Goal: Task Accomplishment & Management: Manage account settings

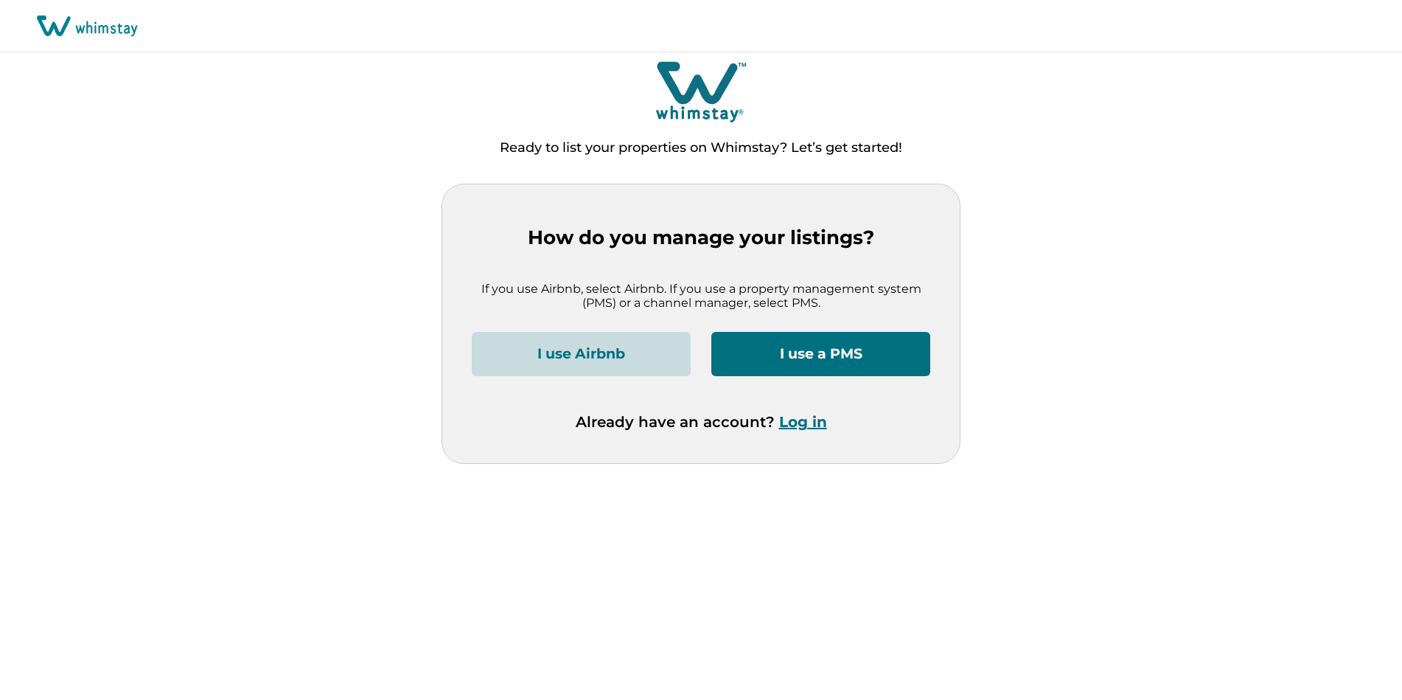
click at [801, 424] on button "Log in" at bounding box center [803, 422] width 48 height 18
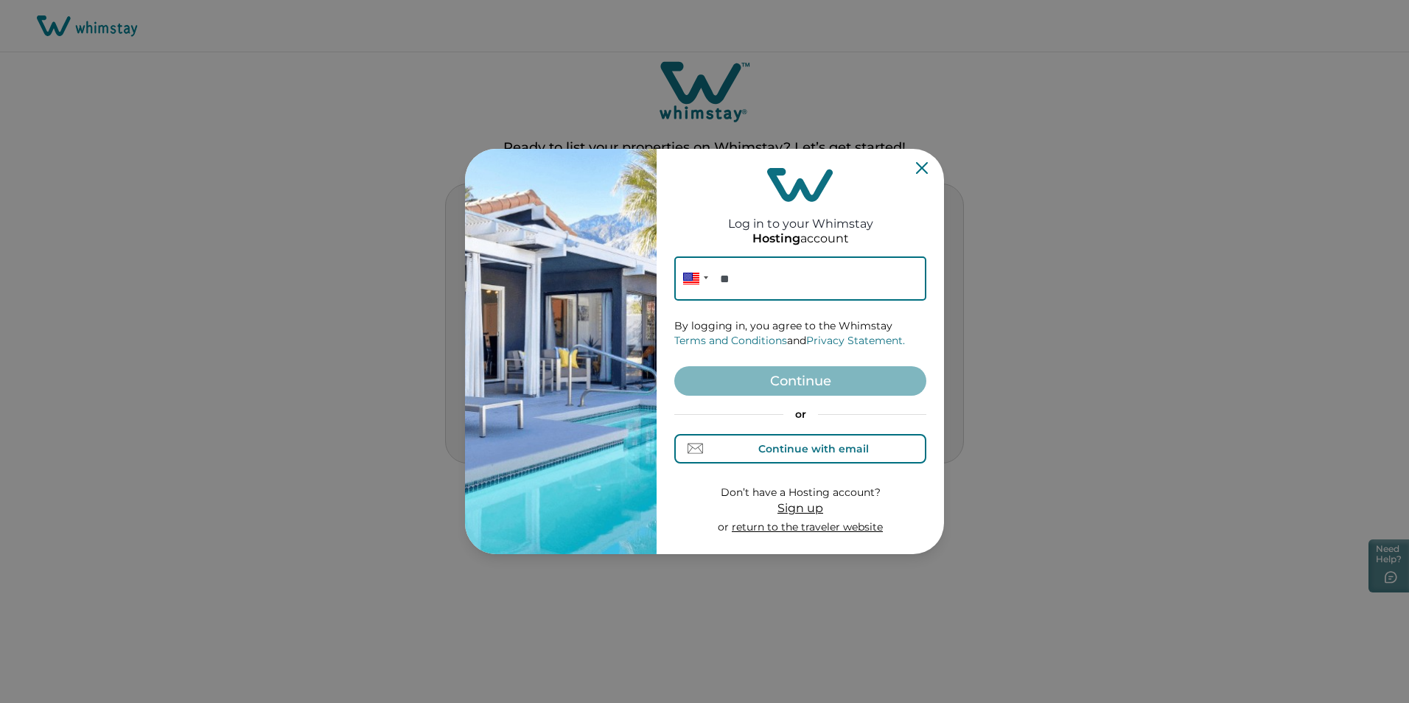
click at [843, 460] on button "Continue with email" at bounding box center [800, 448] width 252 height 29
click at [791, 278] on input at bounding box center [800, 279] width 252 height 44
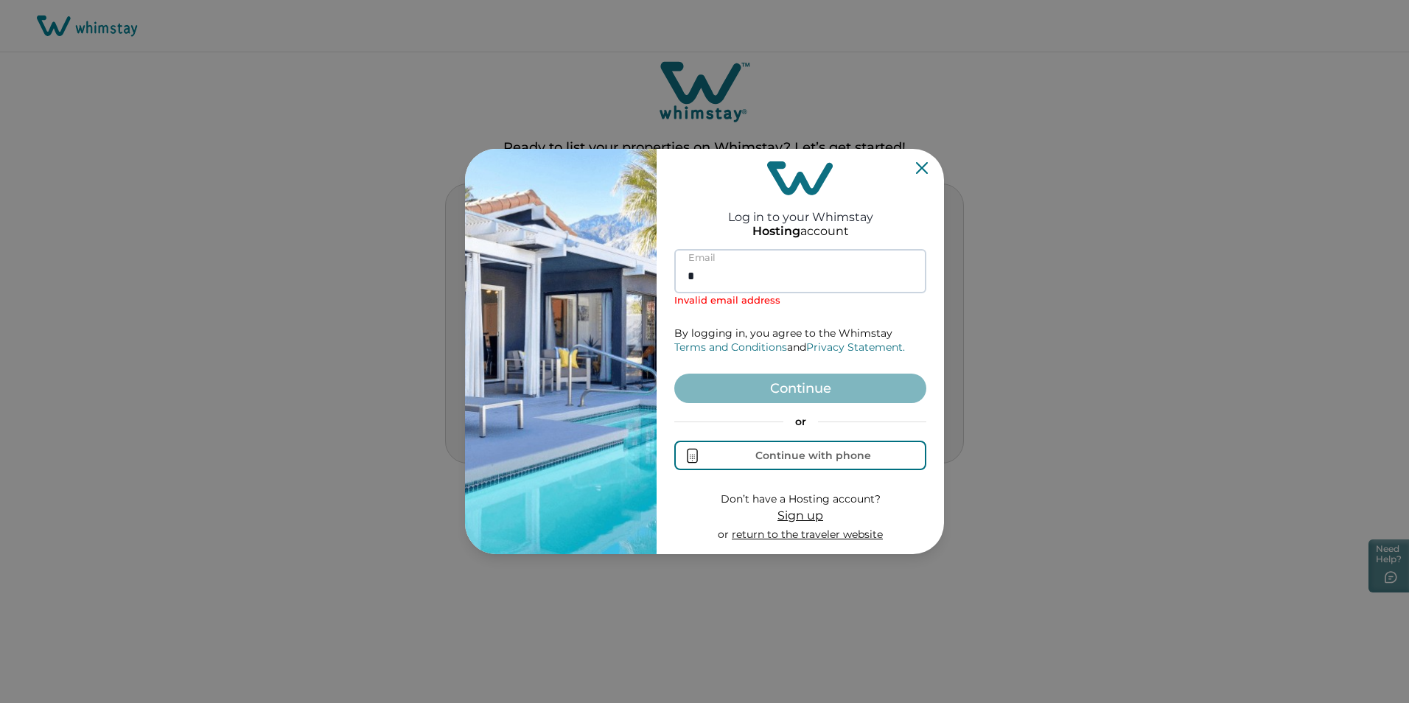
type input "**********"
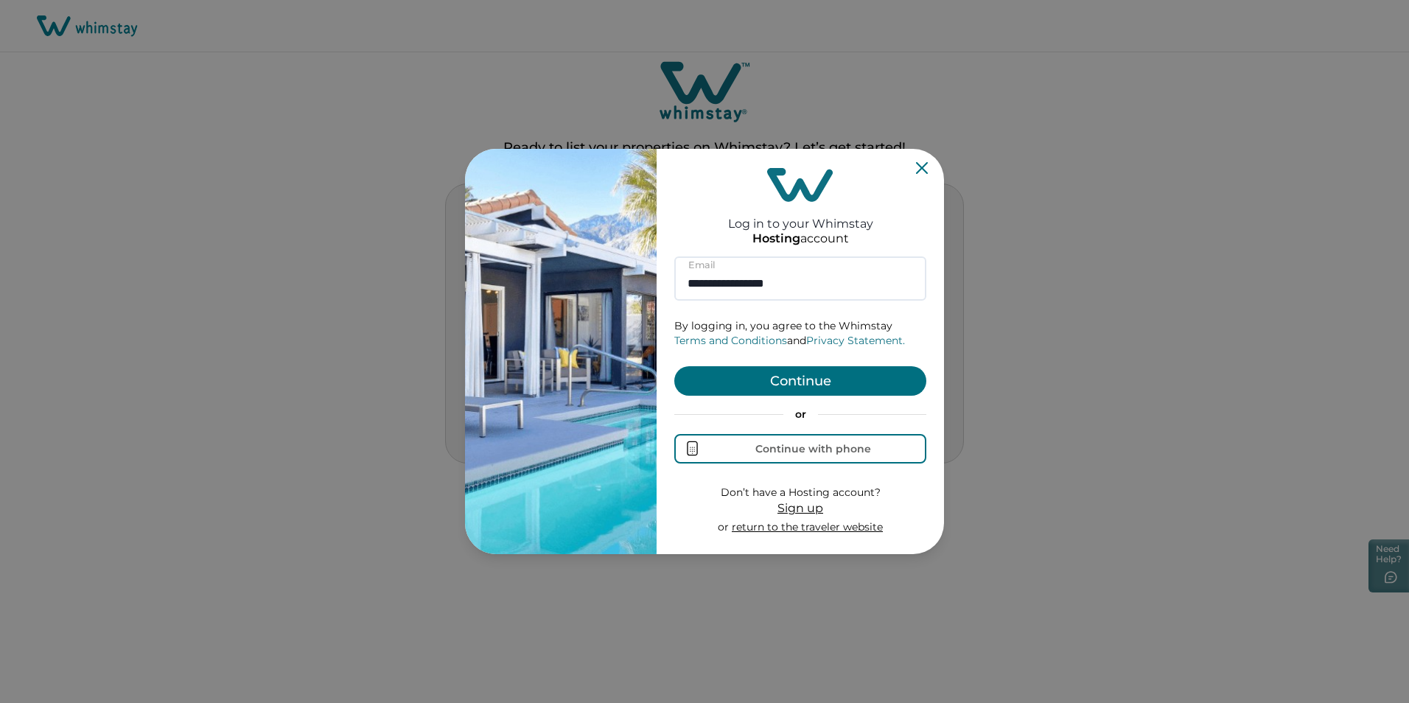
click at [770, 374] on button "Continue" at bounding box center [800, 380] width 252 height 29
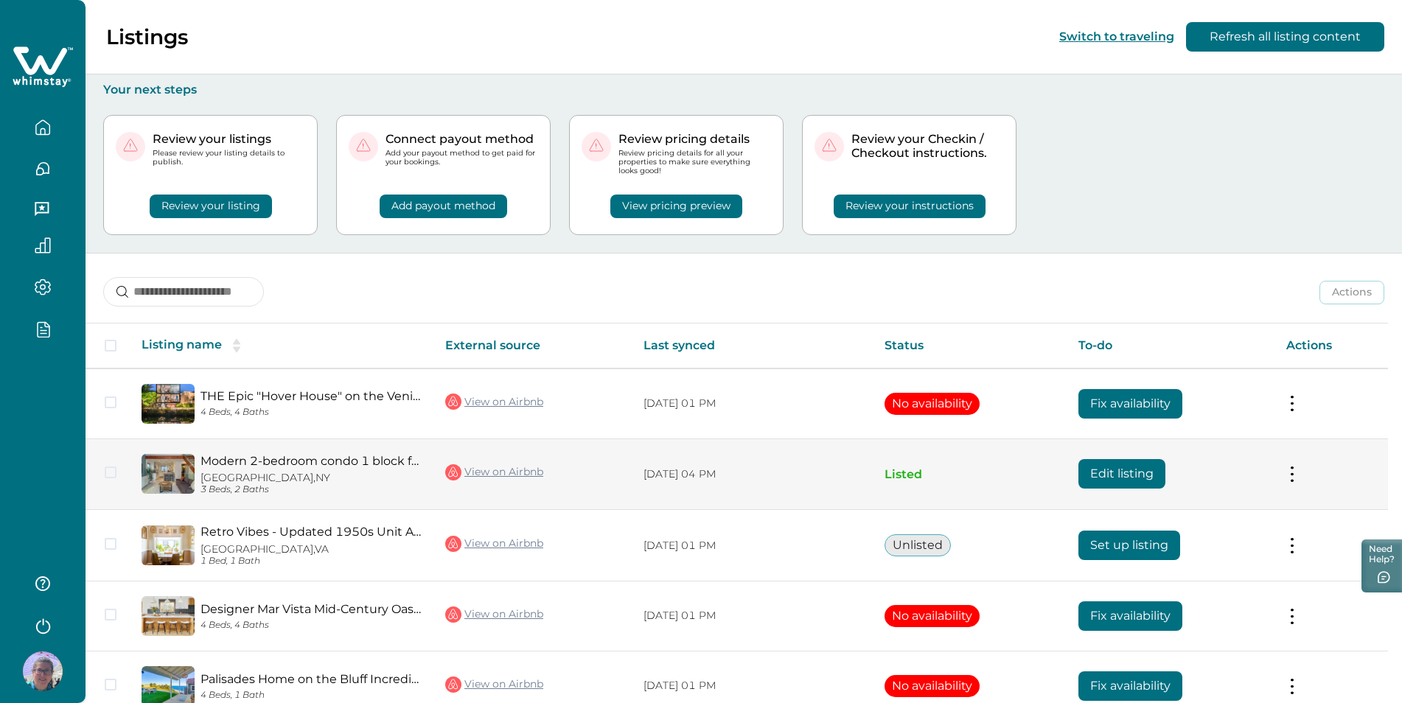
click at [285, 457] on link "Modern 2-bedroom condo 1 block from Venice beach" at bounding box center [310, 461] width 221 height 14
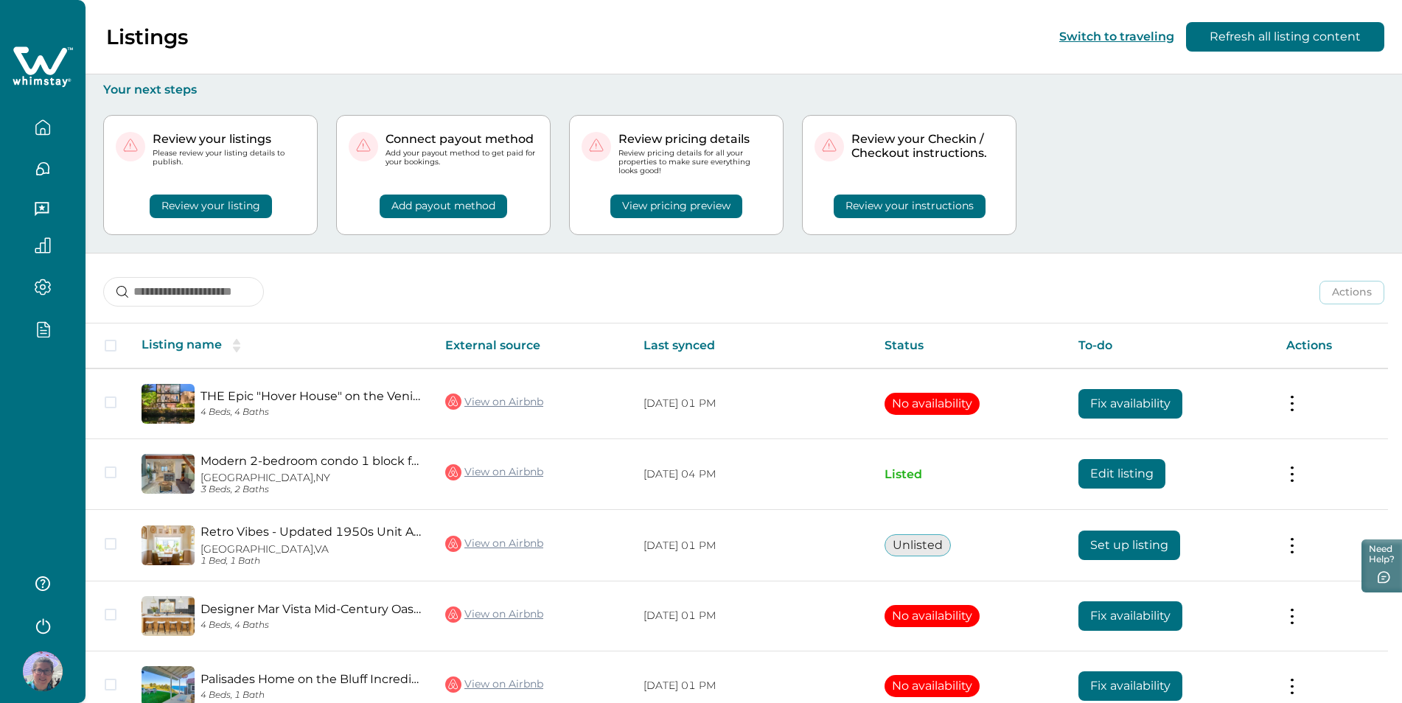
click at [411, 53] on div "Listings Switch to traveling Refresh all listing content" at bounding box center [701, 37] width 1402 height 74
click at [45, 324] on icon "button" at bounding box center [47, 324] width 4 height 4
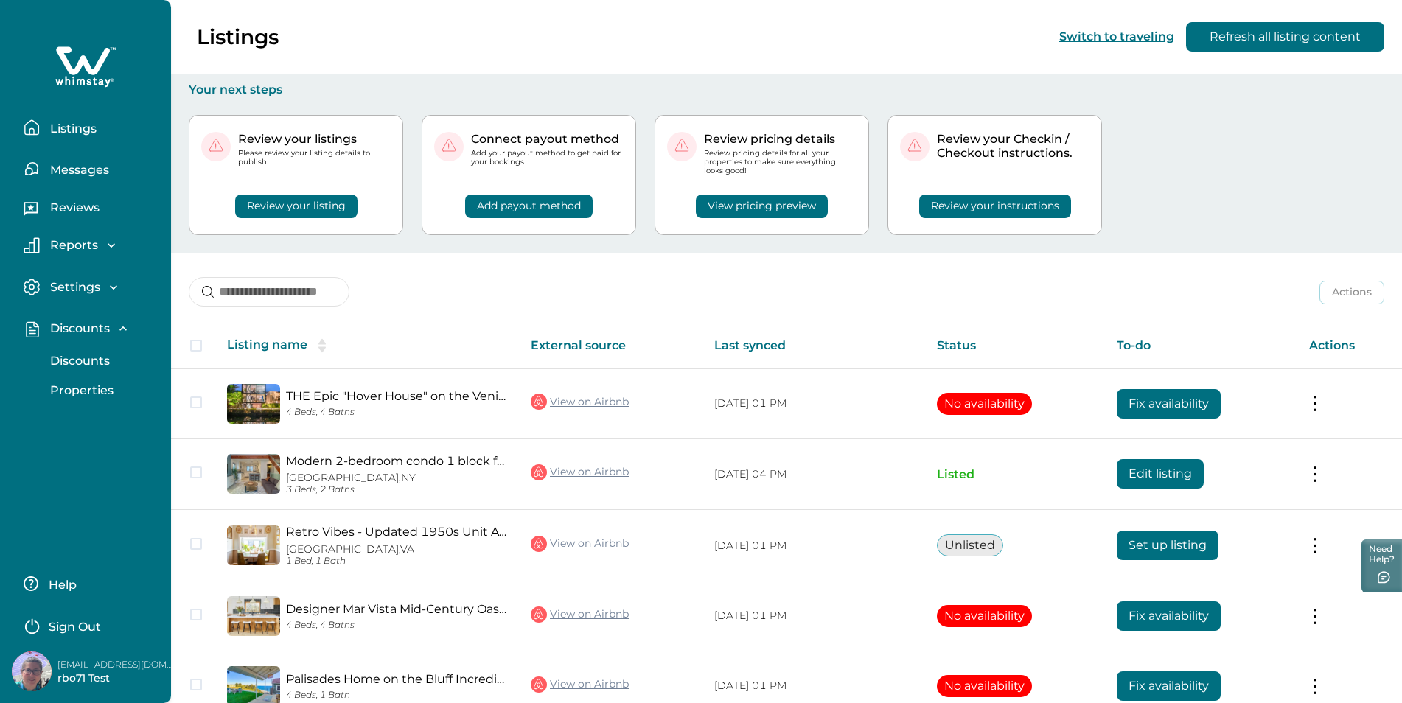
click at [81, 364] on p "Discounts" at bounding box center [78, 361] width 64 height 15
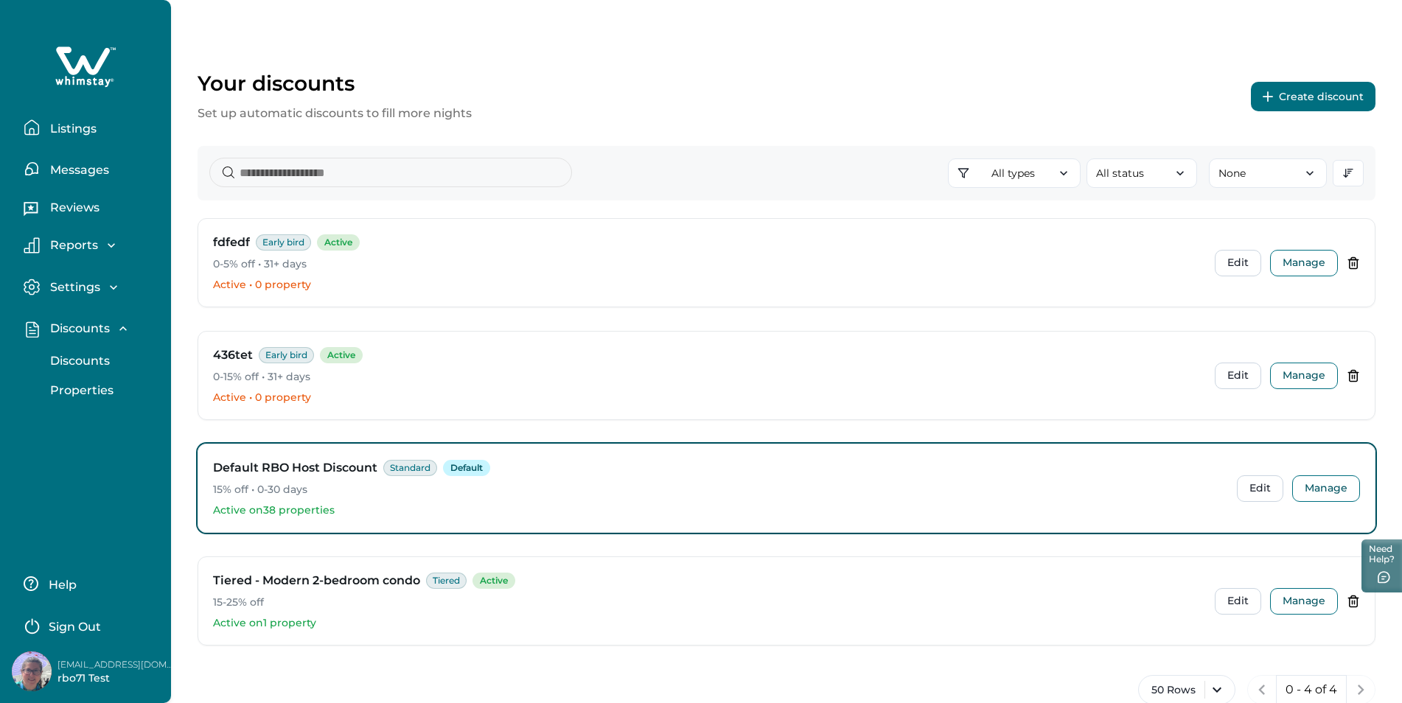
click at [1304, 92] on button "Create discount" at bounding box center [1313, 96] width 125 height 29
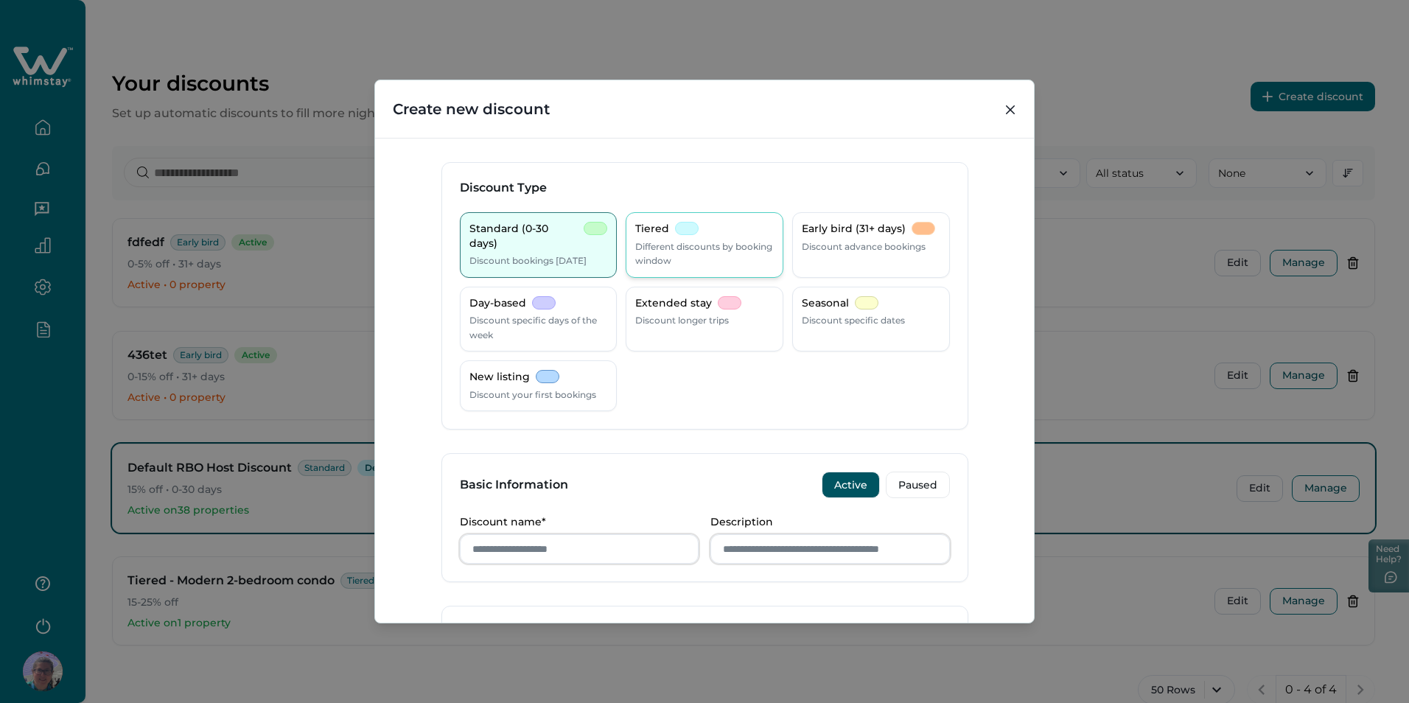
click at [699, 250] on p "Different discounts by booking window" at bounding box center [704, 254] width 139 height 29
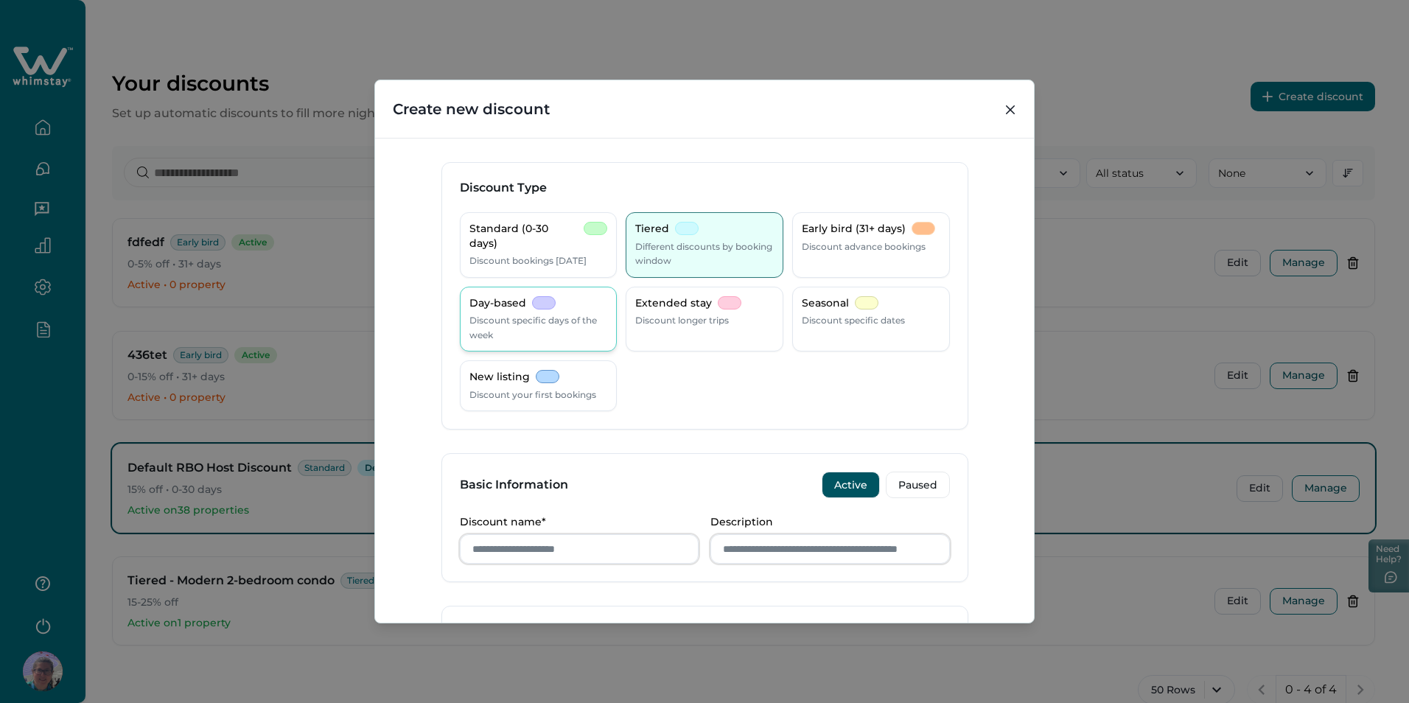
click at [550, 301] on div at bounding box center [544, 302] width 24 height 13
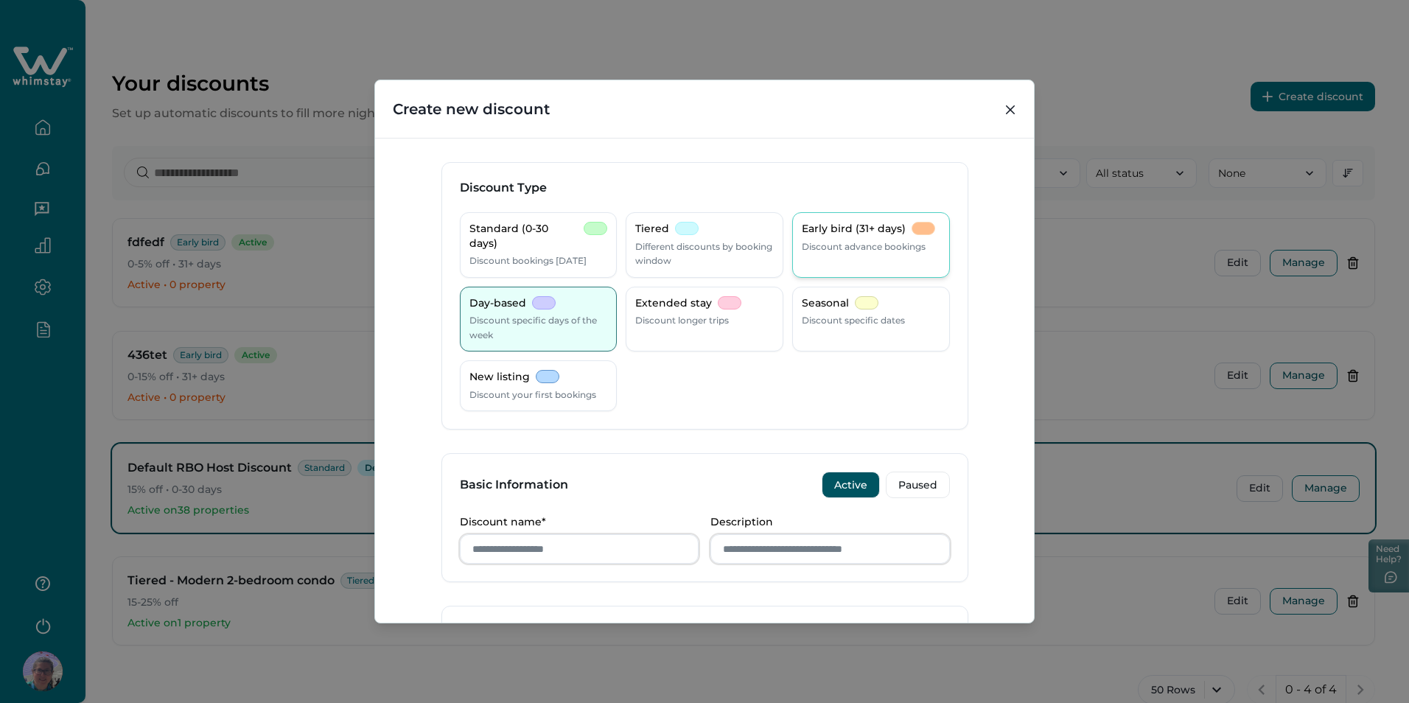
click at [792, 238] on div "Early bird (31+ days) Discount advance bookings" at bounding box center [871, 245] width 158 height 66
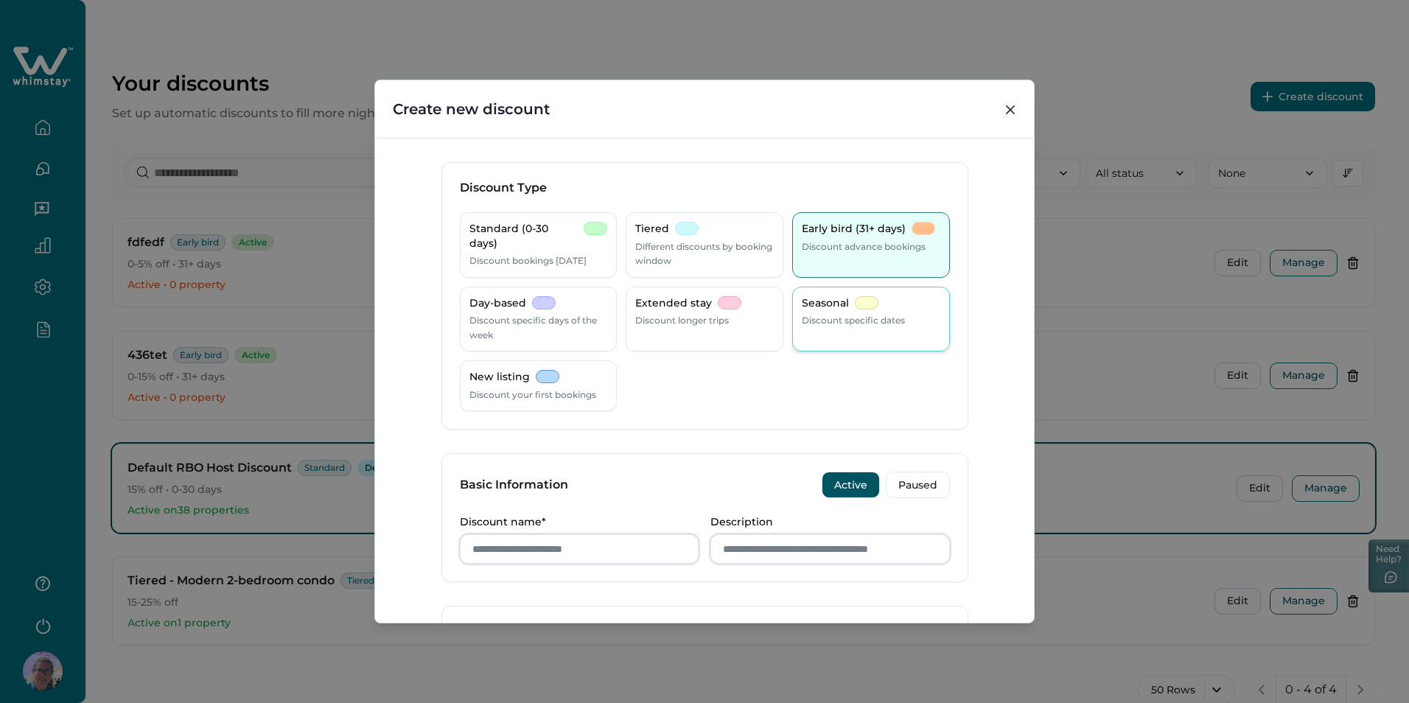
click at [814, 325] on p "Discount specific dates" at bounding box center [853, 320] width 103 height 15
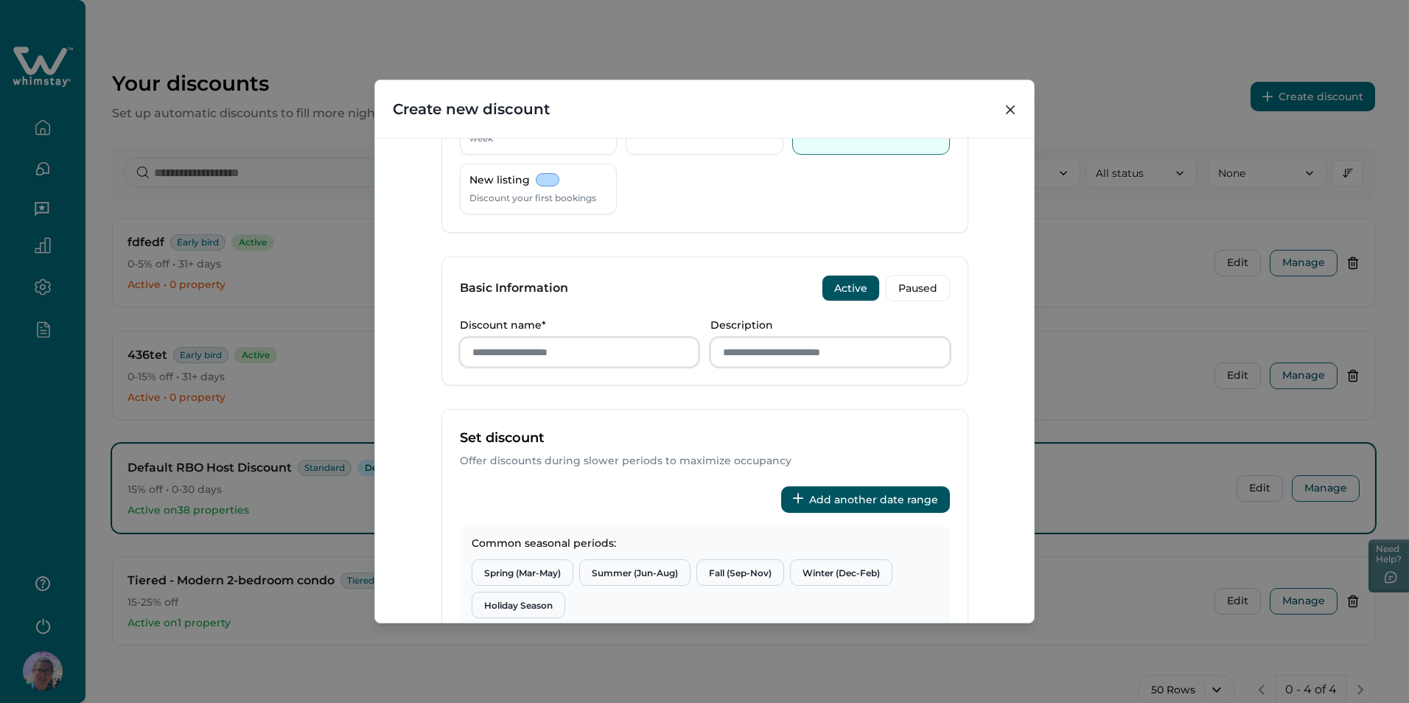
scroll to position [221, 0]
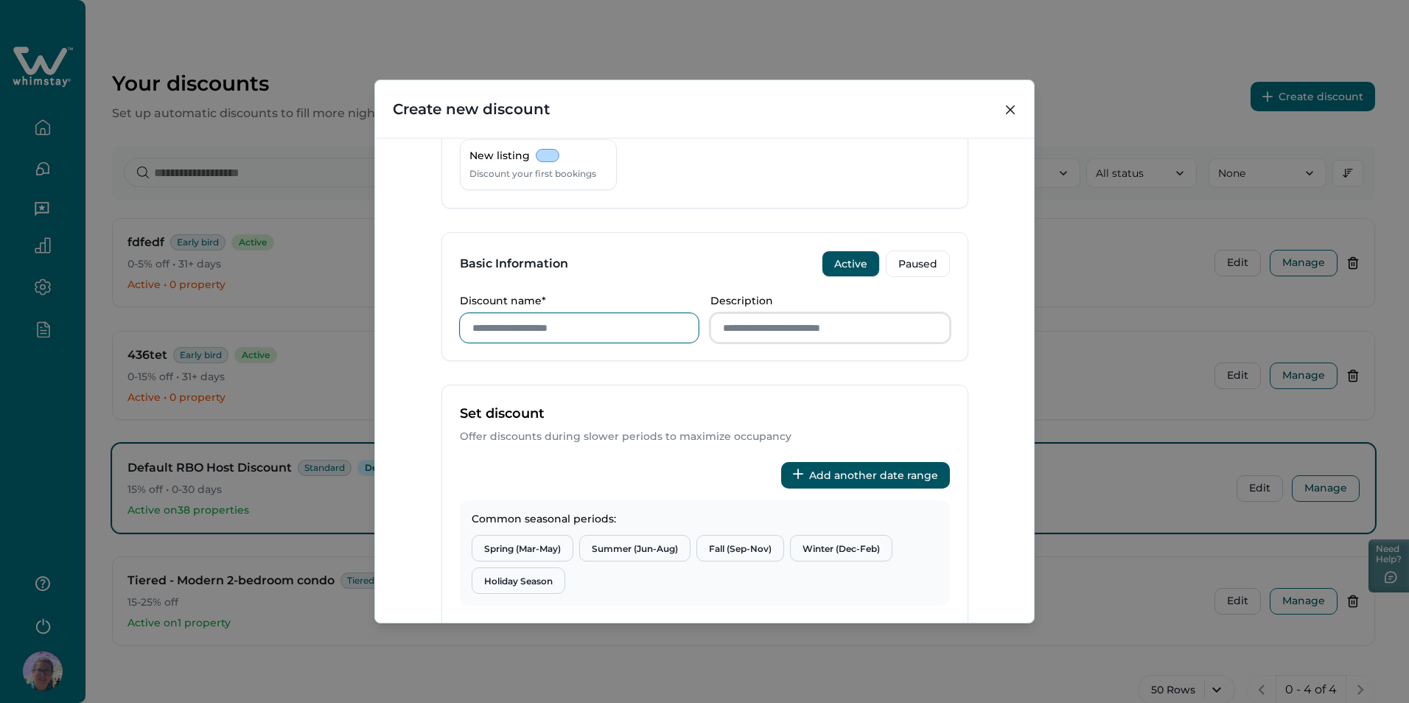
click at [516, 332] on input "Discount name*" at bounding box center [580, 327] width 240 height 29
type input "****"
click at [750, 326] on input "Description" at bounding box center [831, 327] width 240 height 29
type input "****"
click at [653, 286] on div "Basic Information Active Paused" at bounding box center [705, 264] width 526 height 62
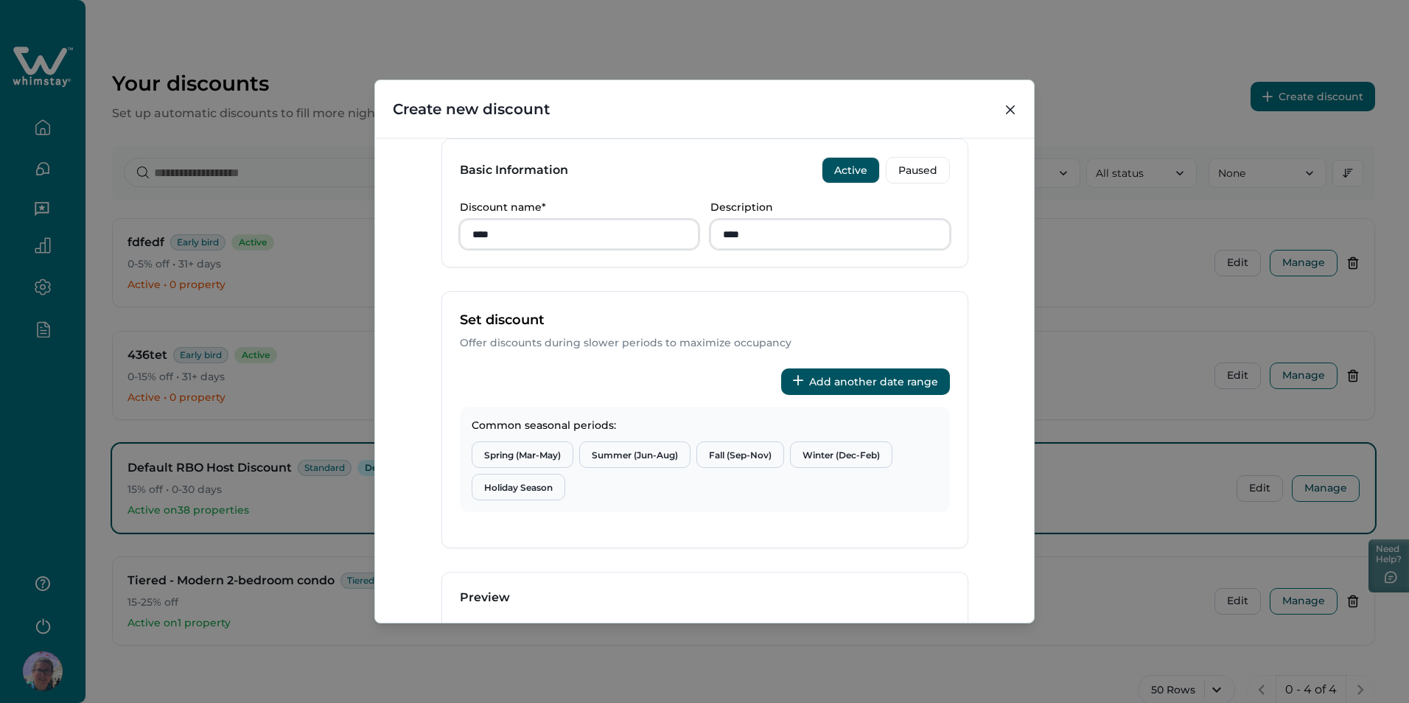
scroll to position [442, 0]
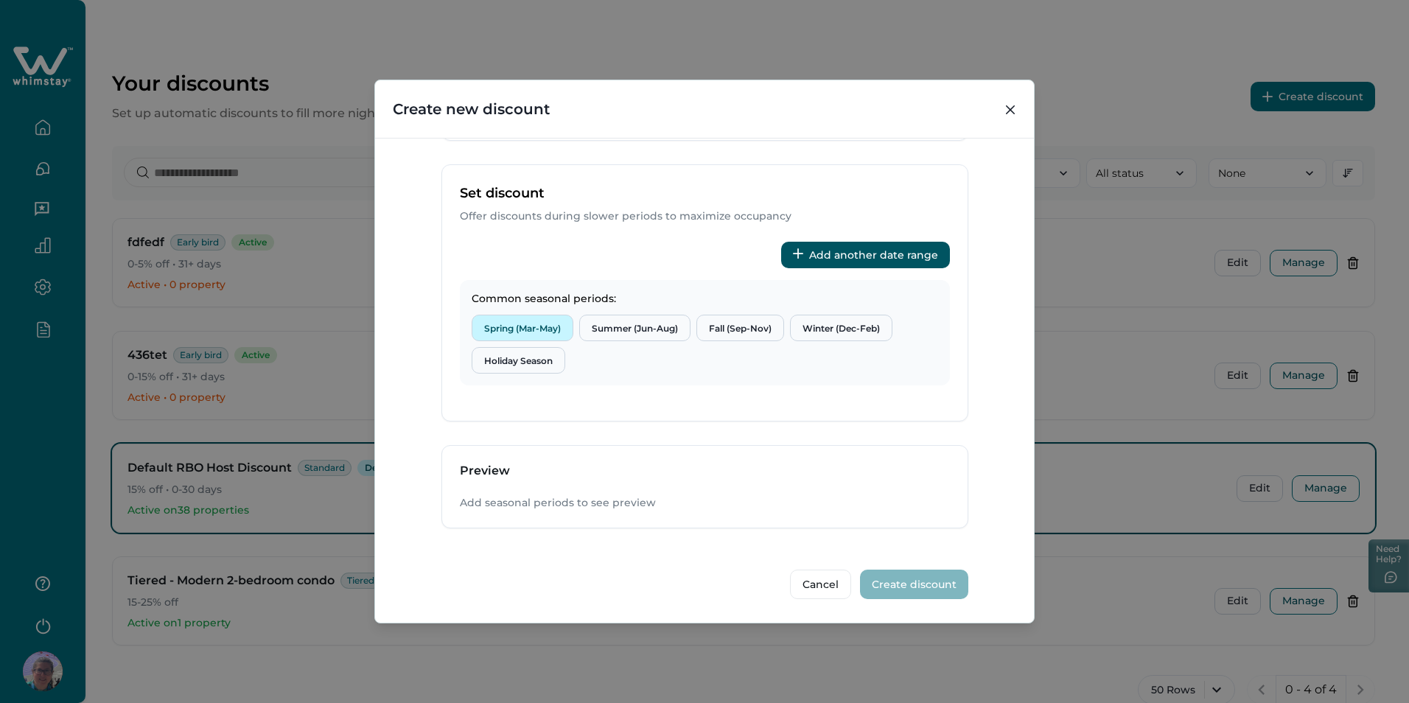
click at [517, 323] on button "Spring (Mar-May)" at bounding box center [523, 328] width 102 height 27
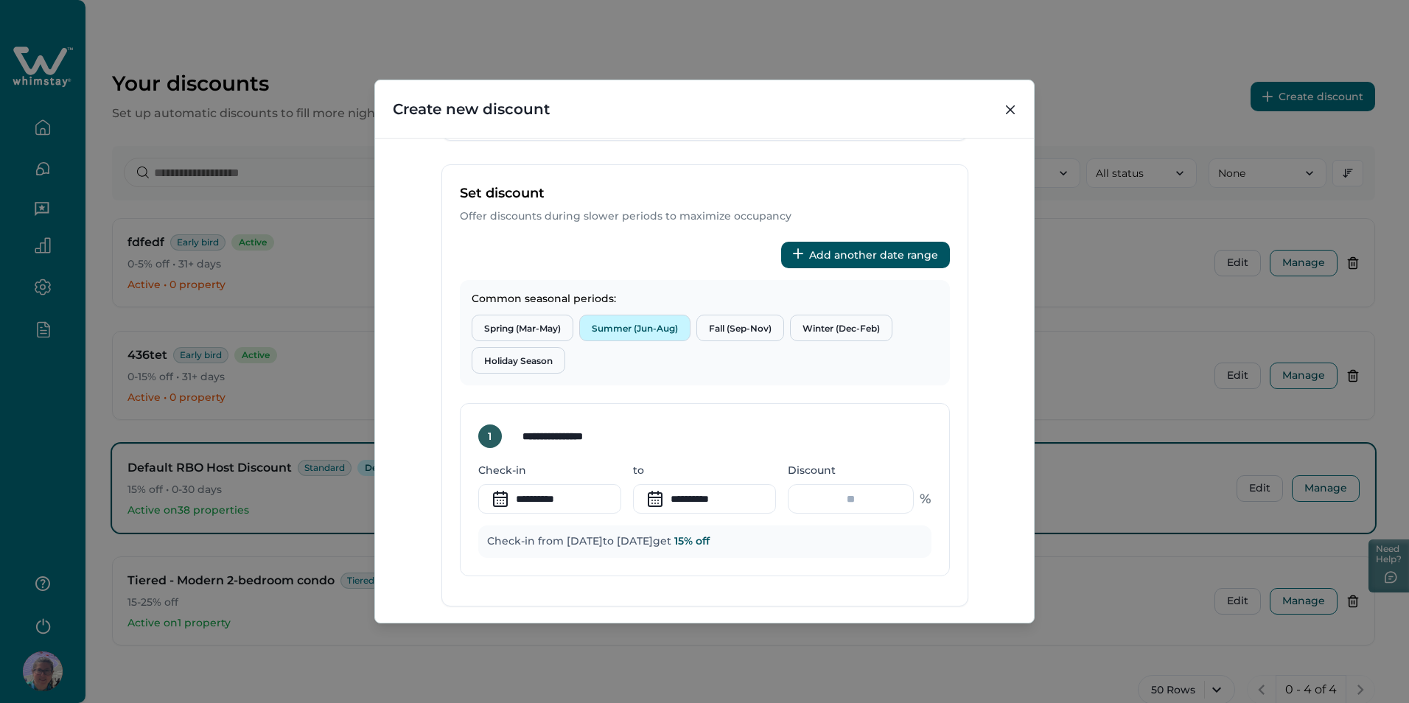
click at [610, 318] on button "Summer (Jun-Aug)" at bounding box center [634, 328] width 111 height 27
click at [735, 325] on button "Fall (Sep-Nov)" at bounding box center [741, 328] width 88 height 27
click at [850, 324] on button "Winter (Dec-Feb)" at bounding box center [841, 328] width 102 height 27
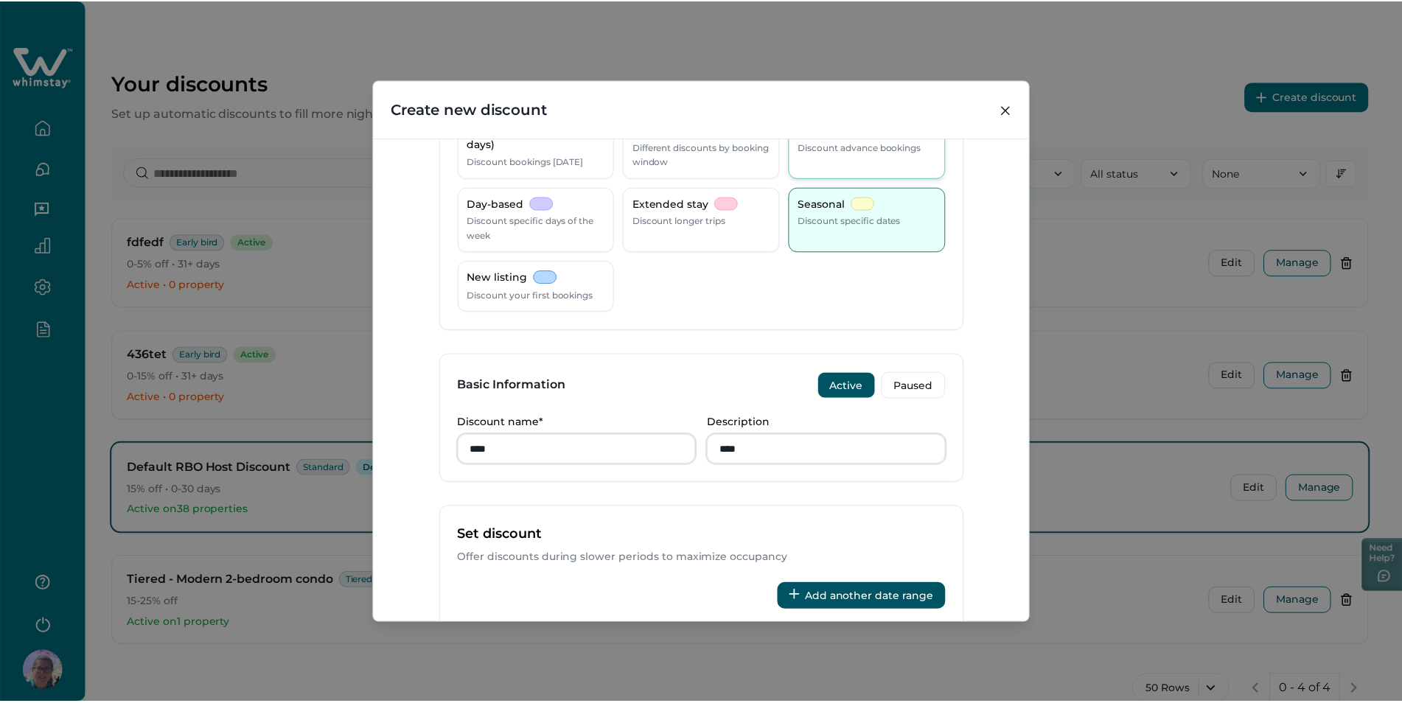
scroll to position [0, 0]
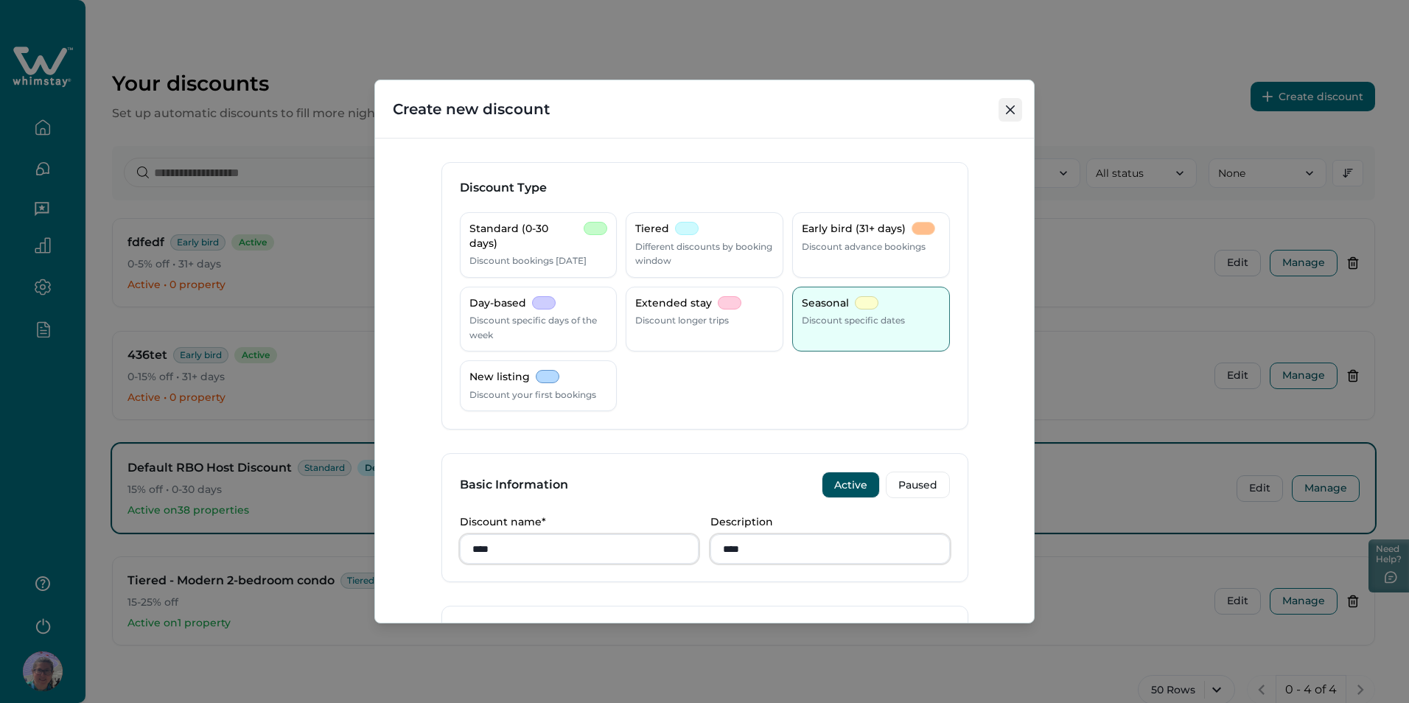
click at [1013, 108] on icon "Close" at bounding box center [1010, 109] width 9 height 9
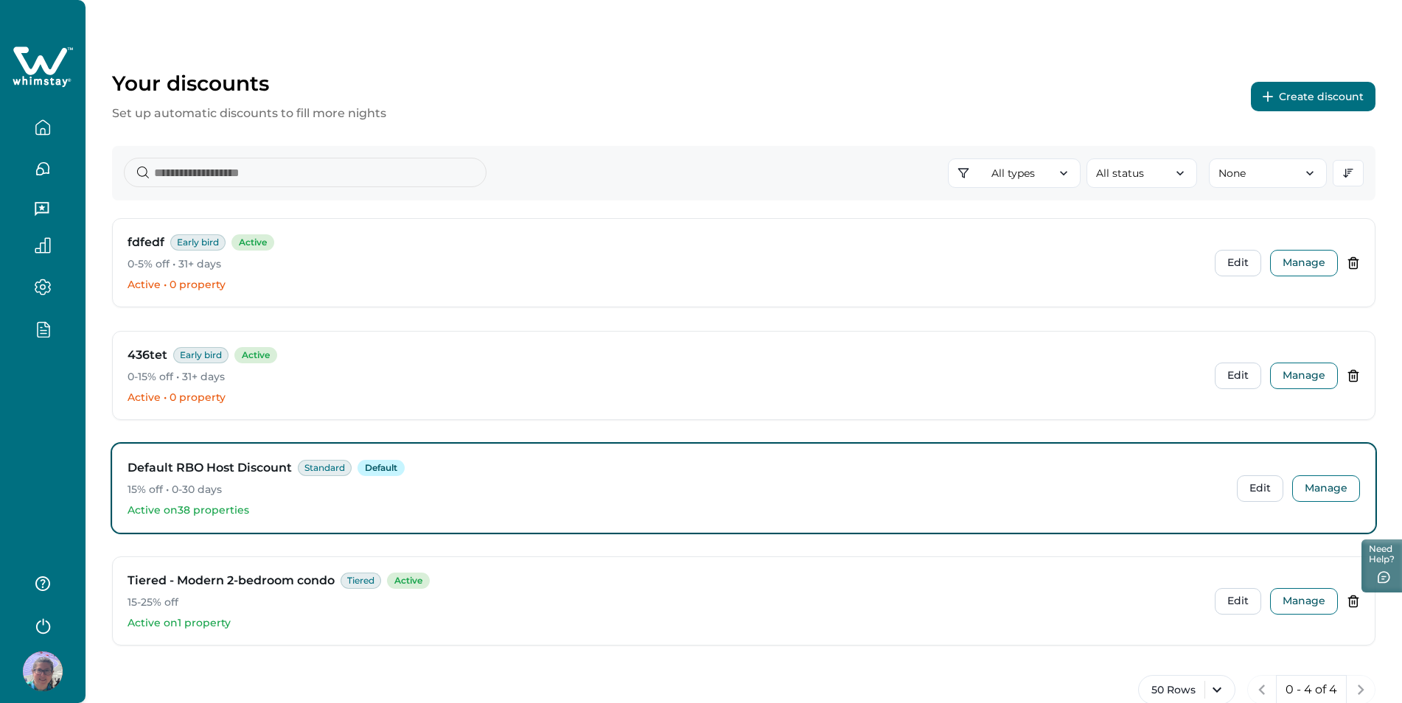
click at [1318, 93] on button "Create discount" at bounding box center [1313, 96] width 125 height 29
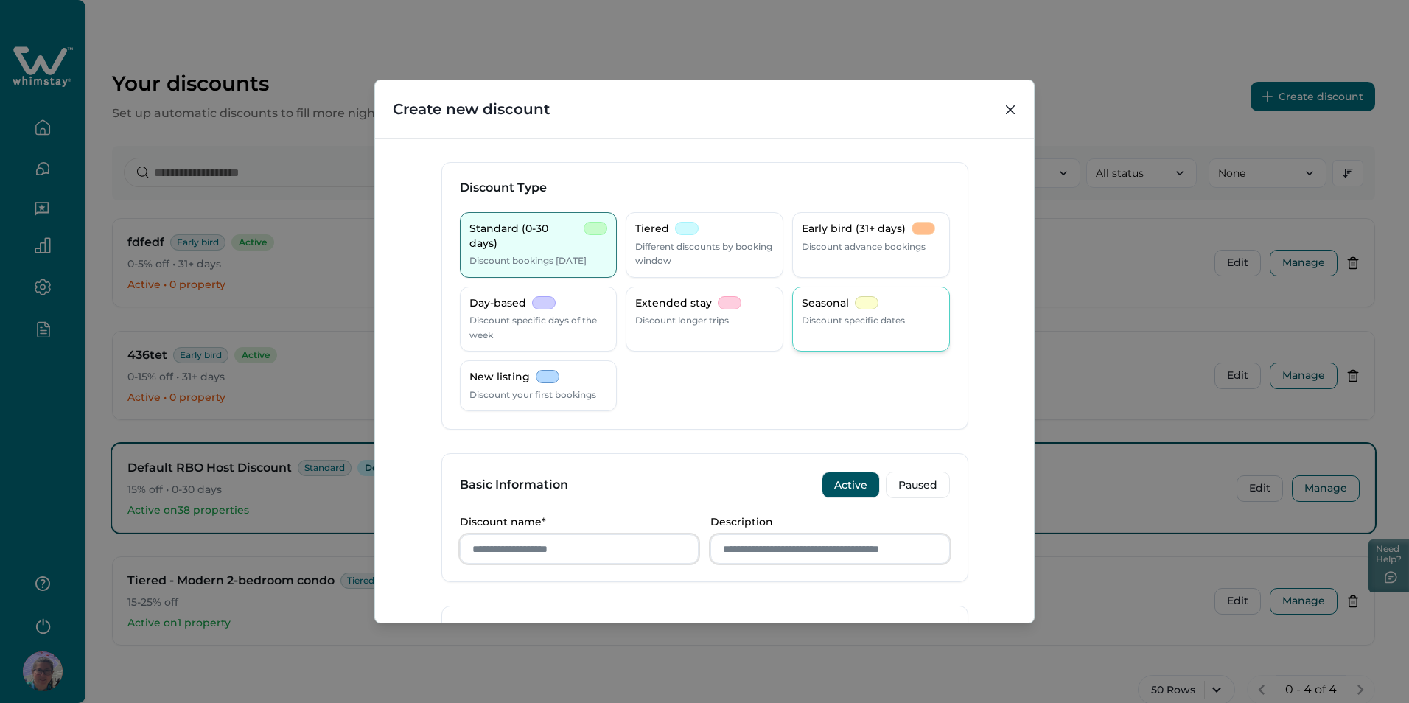
click at [862, 297] on div at bounding box center [867, 302] width 24 height 13
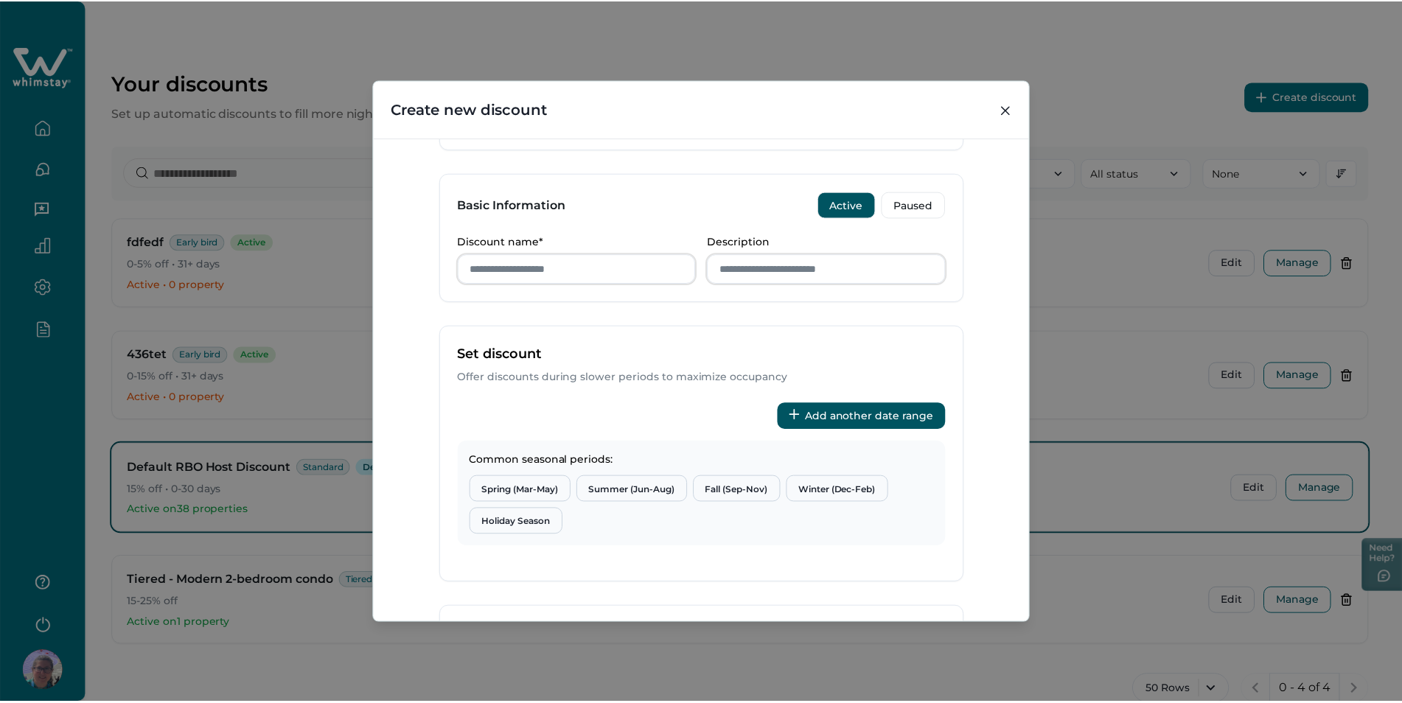
scroll to position [295, 0]
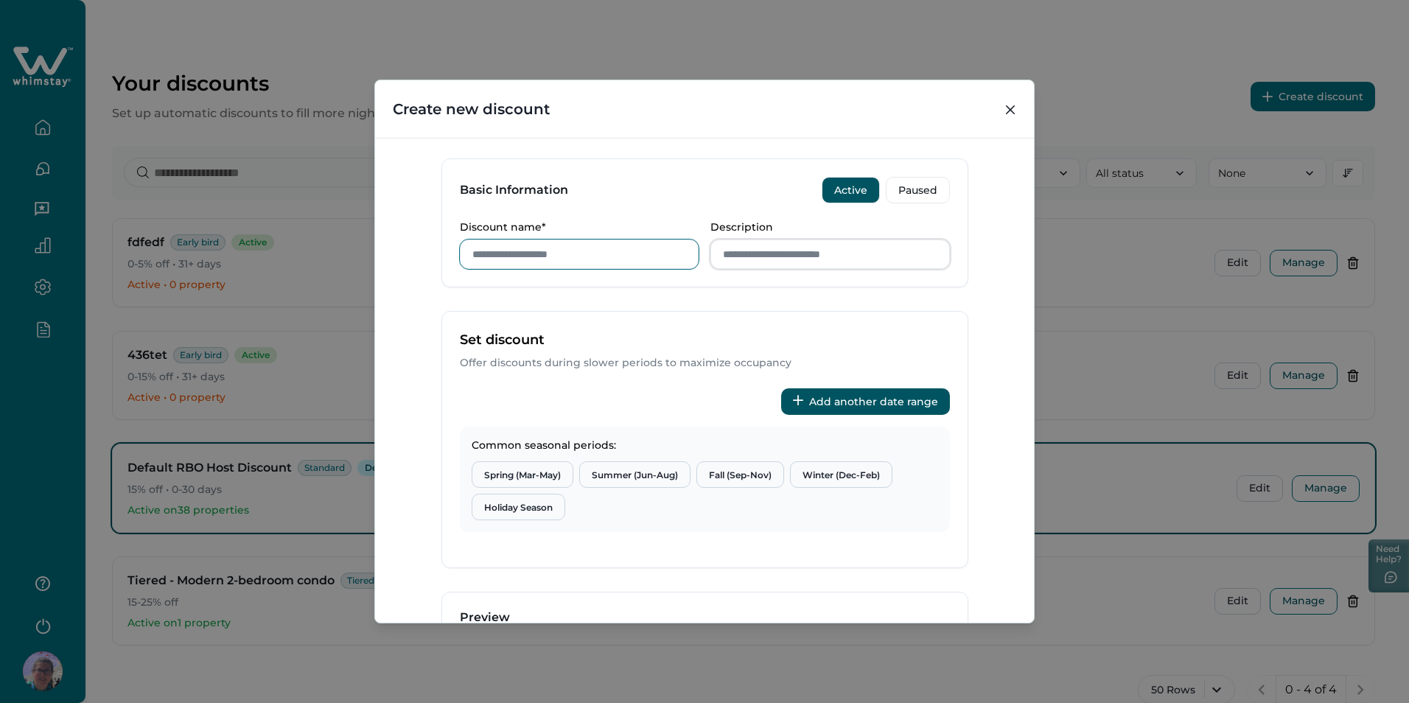
click at [508, 251] on input "Discount name*" at bounding box center [580, 254] width 240 height 29
click at [1016, 116] on button "Close" at bounding box center [1011, 110] width 24 height 24
